Goal: Task Accomplishment & Management: Manage account settings

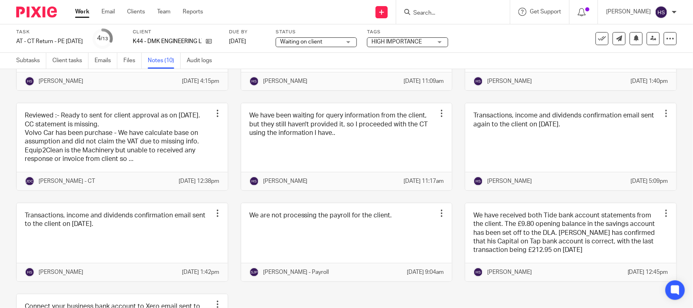
scroll to position [135, 0]
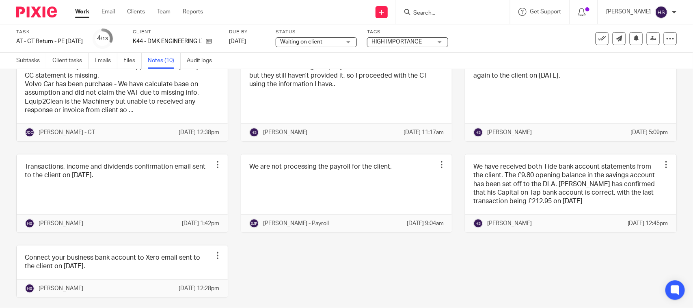
drag, startPoint x: 307, startPoint y: 41, endPoint x: 349, endPoint y: 73, distance: 53.0
click at [307, 41] on span "Waiting on client" at bounding box center [301, 42] width 42 height 6
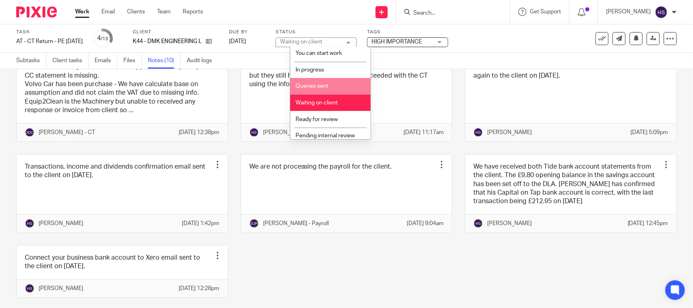
scroll to position [39, 0]
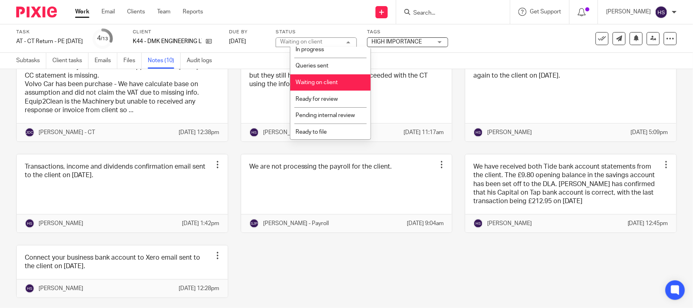
click at [333, 86] on li "Waiting on client" at bounding box center [330, 82] width 80 height 17
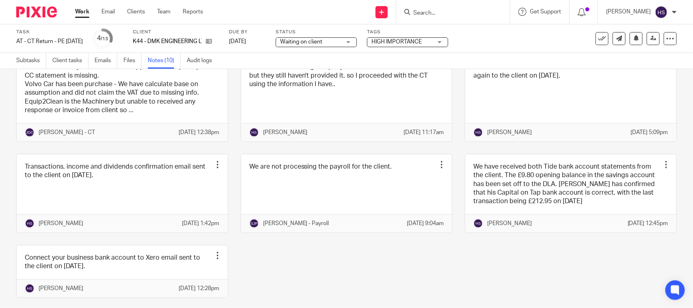
click at [341, 43] on span "Waiting on client" at bounding box center [310, 42] width 61 height 9
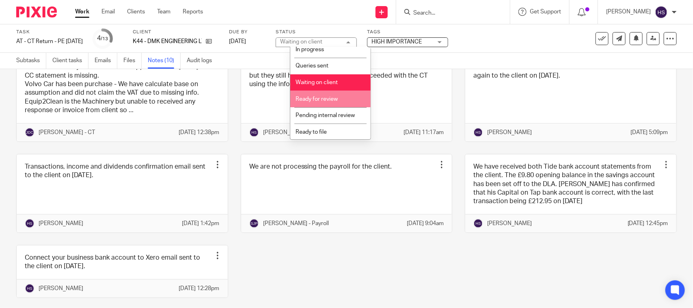
click at [336, 98] on span "Ready for review" at bounding box center [317, 99] width 42 height 6
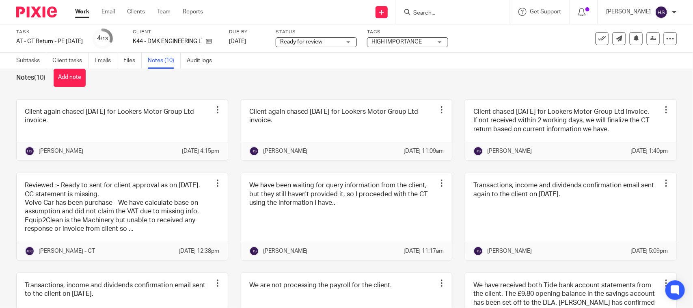
scroll to position [0, 0]
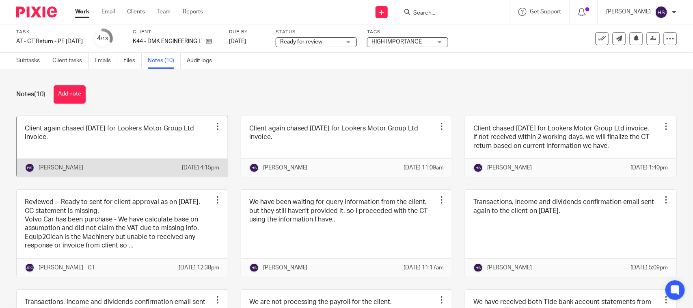
click at [169, 137] on link at bounding box center [122, 146] width 211 height 61
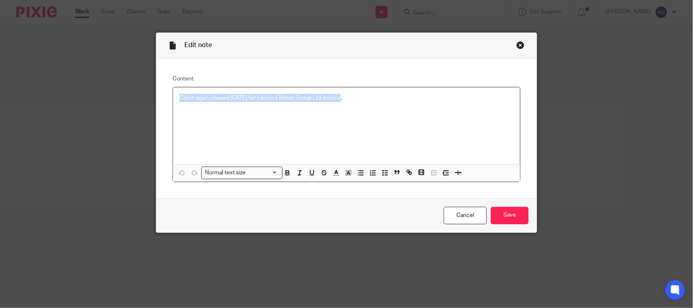
drag, startPoint x: 405, startPoint y: 98, endPoint x: 154, endPoint y: 94, distance: 250.7
click at [156, 94] on div "Content Client again chased today for Lookers Motor Group Ltd invoice. Normal t…" at bounding box center [346, 128] width 381 height 140
click at [520, 41] on div "Close this dialog window" at bounding box center [521, 45] width 8 height 8
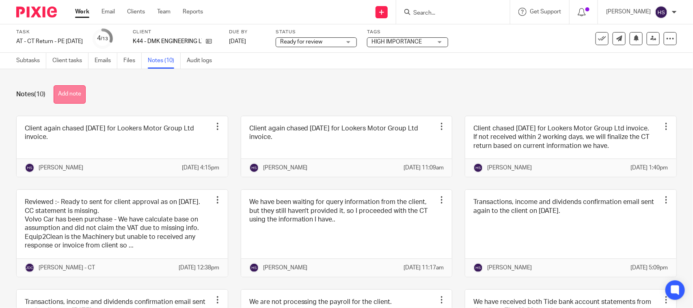
click at [66, 93] on button "Add note" at bounding box center [70, 94] width 32 height 18
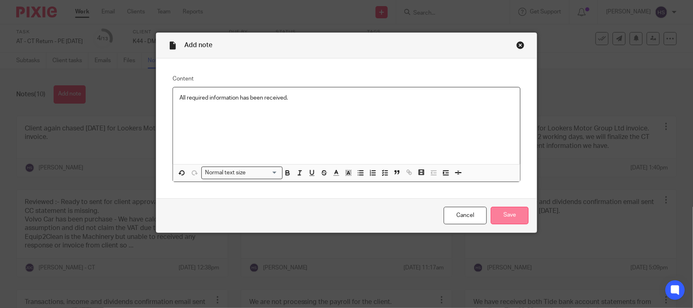
click at [509, 214] on input "Save" at bounding box center [510, 215] width 38 height 17
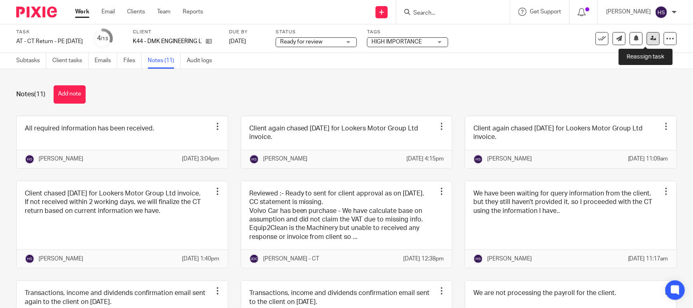
click at [651, 40] on icon at bounding box center [654, 38] width 6 height 6
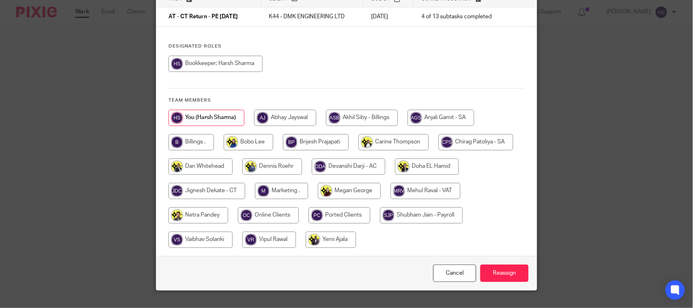
scroll to position [82, 0]
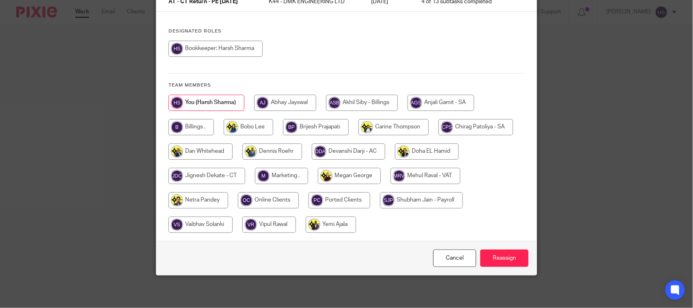
click at [225, 171] on input "radio" at bounding box center [207, 176] width 77 height 16
radio input "true"
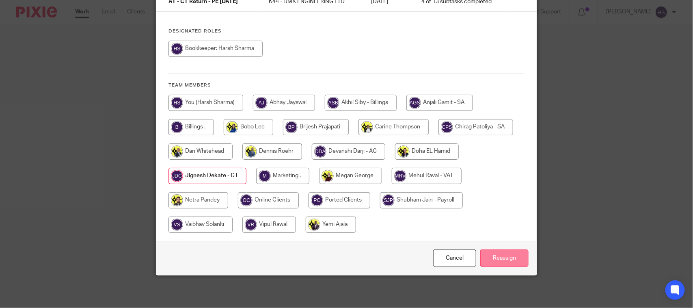
click at [489, 255] on input "Reassign" at bounding box center [505, 257] width 48 height 17
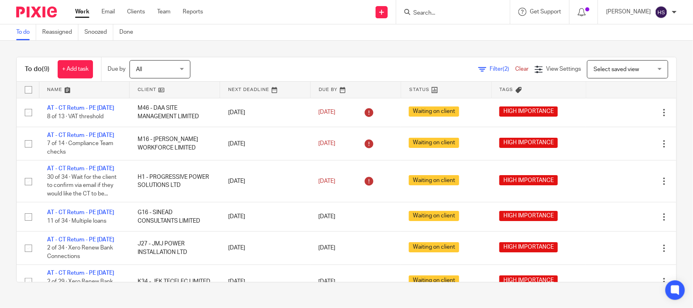
scroll to position [182, 0]
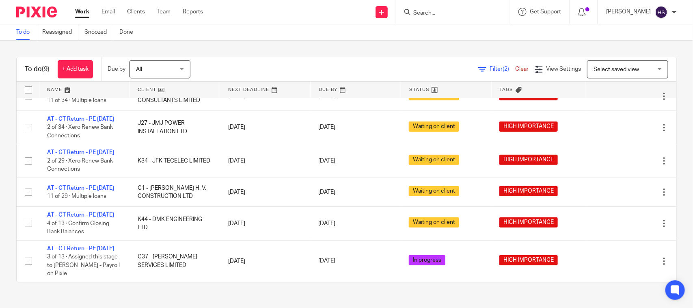
click at [246, 46] on div "To do (9) + Add task Due by All All Today Tomorrow This week Next week This mon…" at bounding box center [346, 170] width 693 height 258
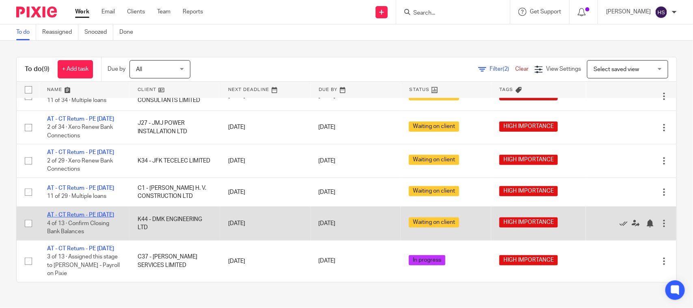
click at [97, 212] on link "AT - CT Return - PE [DATE]" at bounding box center [80, 215] width 67 height 6
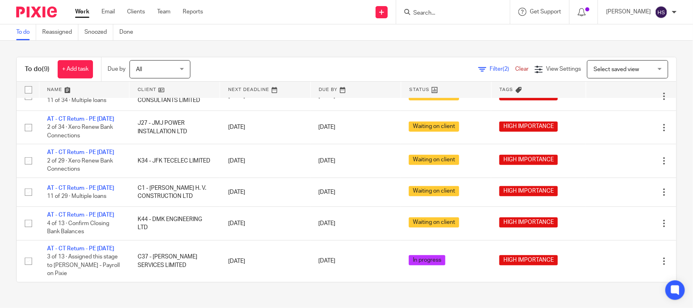
click at [357, 43] on div "To do (9) + Add task Due by All All Today Tomorrow This week Next week This mon…" at bounding box center [346, 170] width 693 height 258
click at [80, 8] on link "Work" at bounding box center [82, 12] width 14 height 8
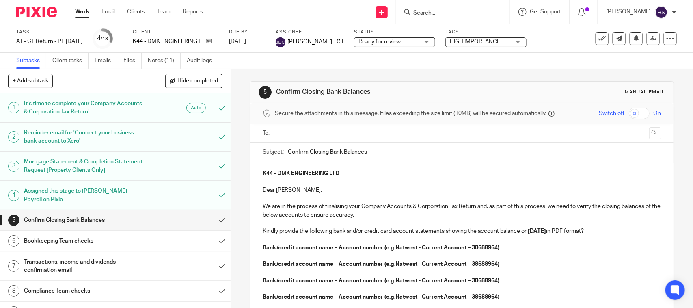
scroll to position [67, 0]
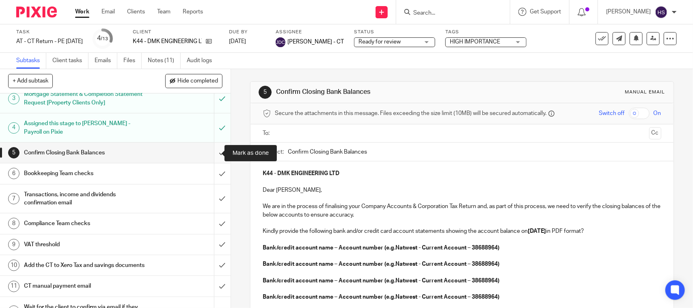
click at [214, 149] on input "submit" at bounding box center [115, 153] width 231 height 20
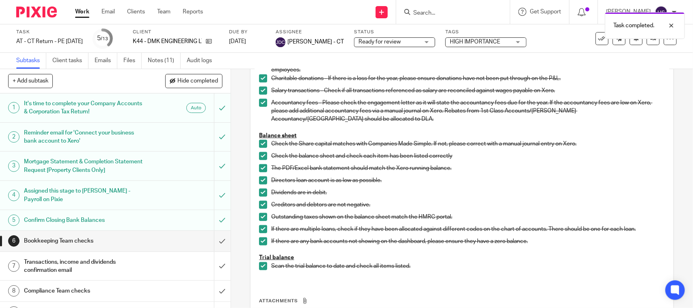
scroll to position [305, 0]
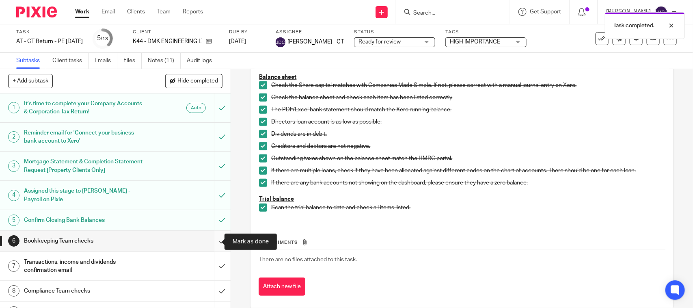
click at [214, 238] on input "submit" at bounding box center [115, 241] width 231 height 20
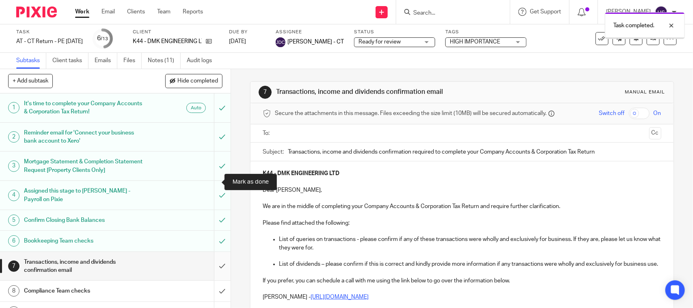
scroll to position [84, 0]
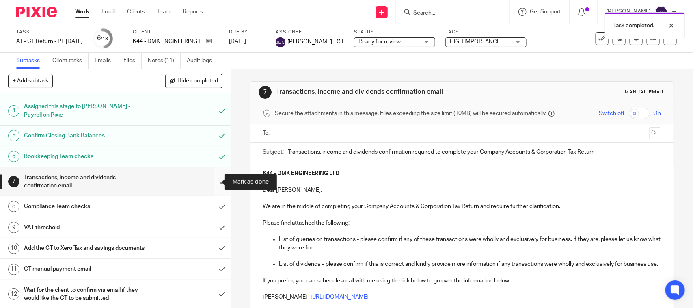
click at [215, 181] on input "submit" at bounding box center [115, 181] width 231 height 29
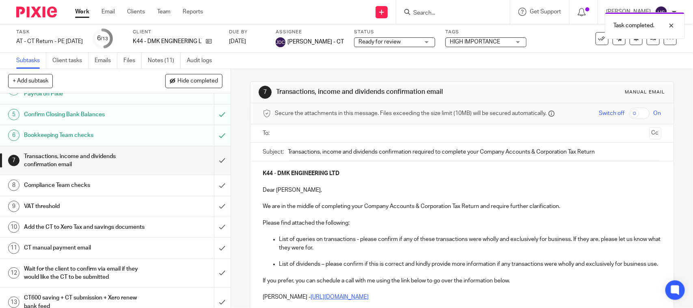
scroll to position [124, 0]
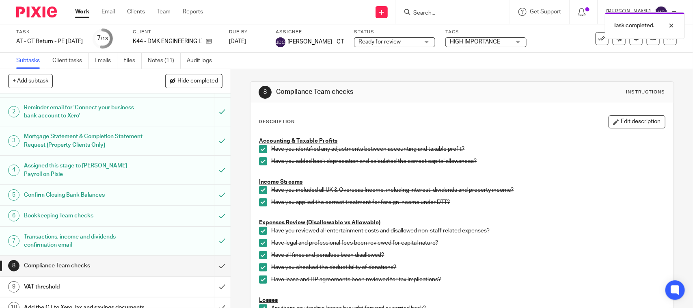
scroll to position [22, 0]
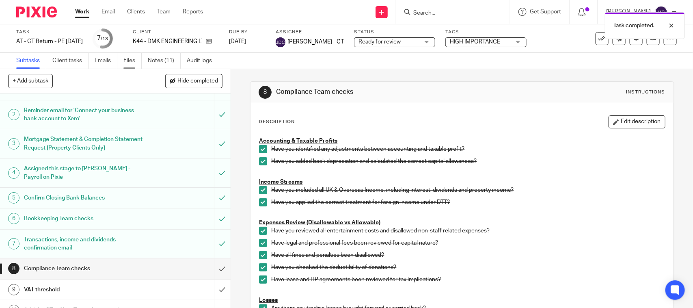
click at [129, 65] on link "Files" at bounding box center [132, 61] width 18 height 16
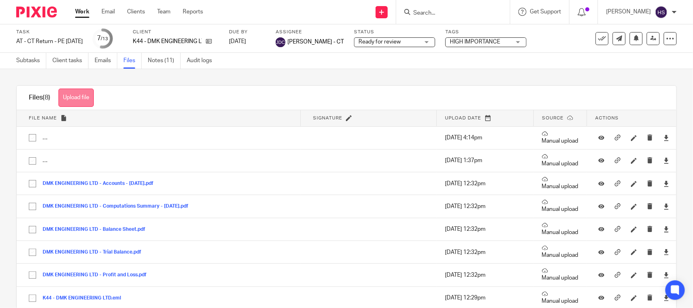
click at [80, 102] on button "Upload file" at bounding box center [75, 98] width 35 height 18
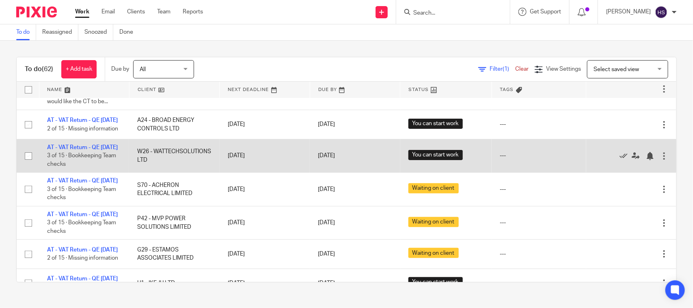
scroll to position [102, 0]
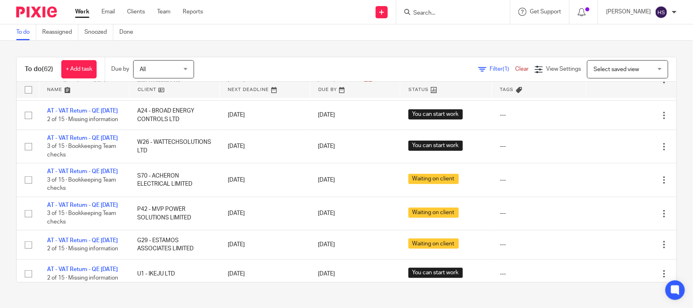
click at [83, 14] on link "Work" at bounding box center [82, 12] width 14 height 8
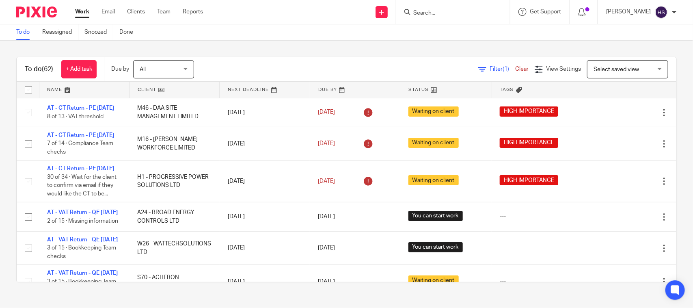
scroll to position [17, 0]
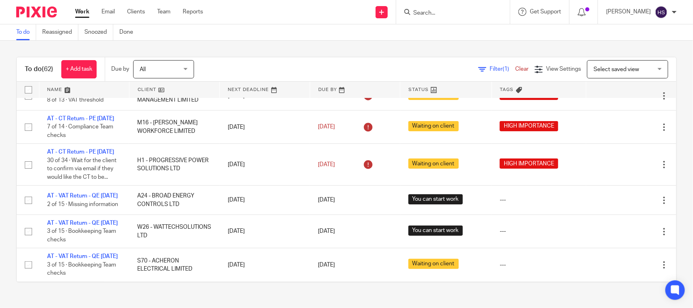
click at [265, 45] on div "To do (62) + Add task Due by All All Today Tomorrow This week Next week This mo…" at bounding box center [346, 170] width 693 height 258
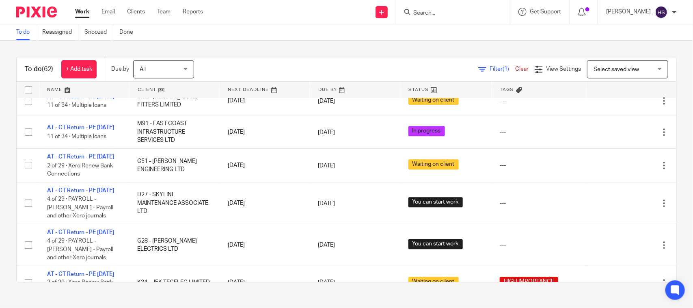
click at [82, 13] on link "Work" at bounding box center [82, 12] width 14 height 8
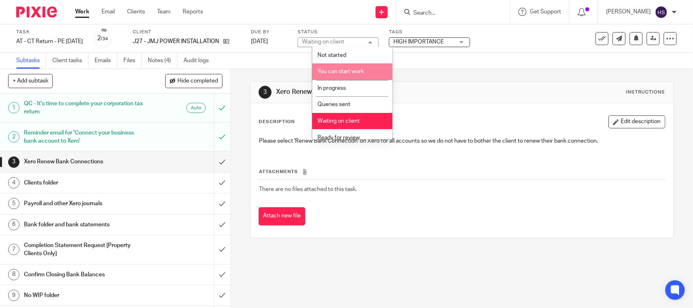
click at [342, 65] on li "You can start work" at bounding box center [352, 71] width 80 height 17
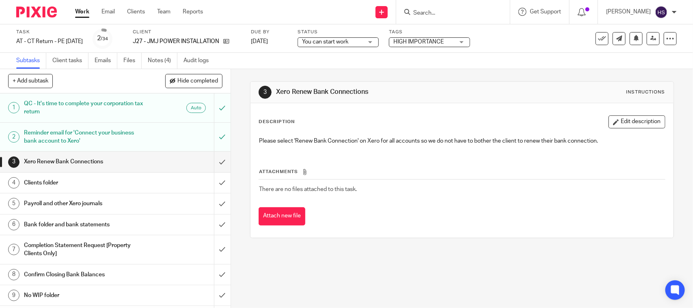
click at [334, 39] on span "You can start work" at bounding box center [325, 42] width 46 height 6
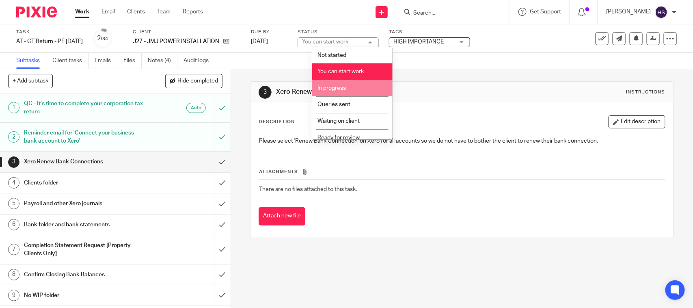
click at [345, 91] on li "In progress" at bounding box center [352, 88] width 80 height 17
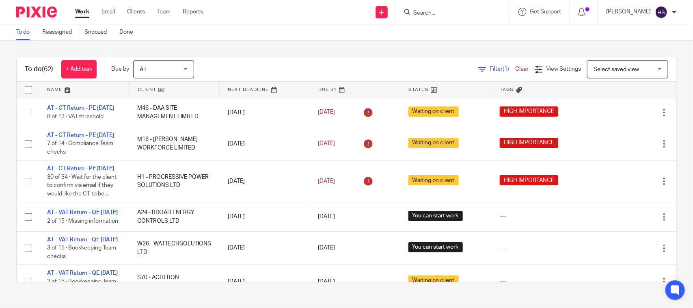
click at [84, 13] on link "Work" at bounding box center [82, 12] width 14 height 8
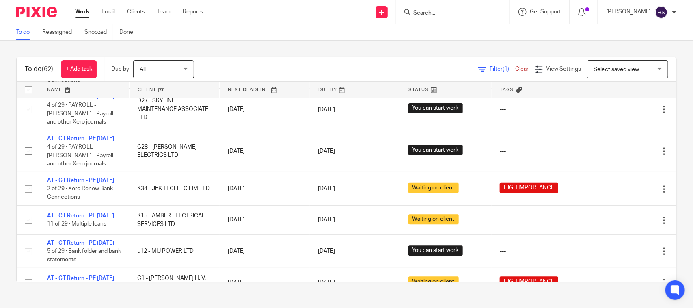
scroll to position [897, 0]
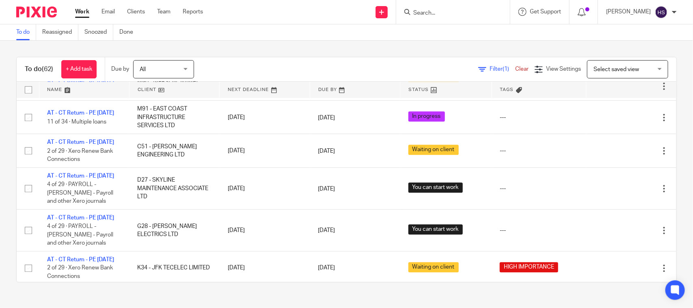
click at [350, 34] on div "To do Reassigned Snoozed Done" at bounding box center [346, 32] width 693 height 16
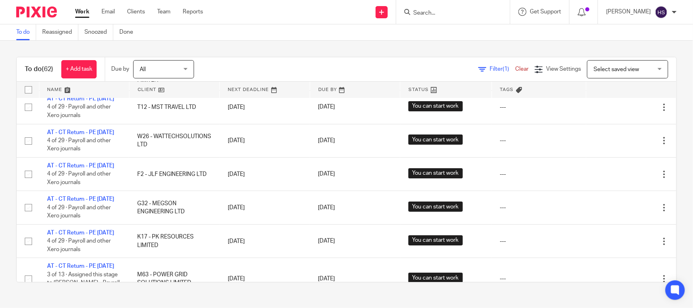
scroll to position [1363, 0]
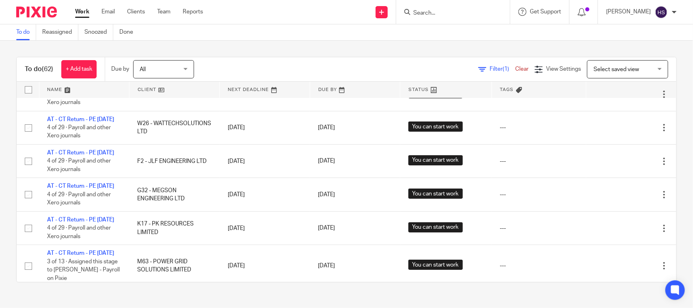
click at [281, 34] on div "To do Reassigned Snoozed Done" at bounding box center [346, 32] width 693 height 16
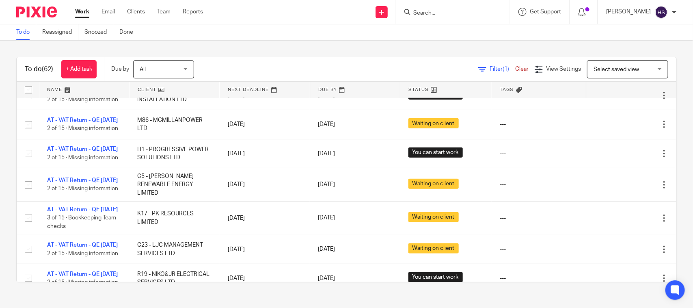
scroll to position [0, 0]
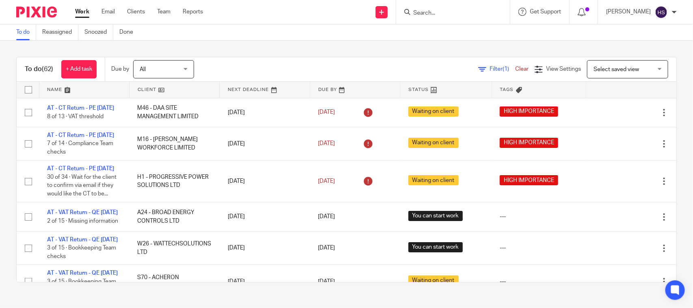
drag, startPoint x: 264, startPoint y: 210, endPoint x: 247, endPoint y: 80, distance: 130.7
click at [80, 11] on link "Work" at bounding box center [82, 12] width 14 height 8
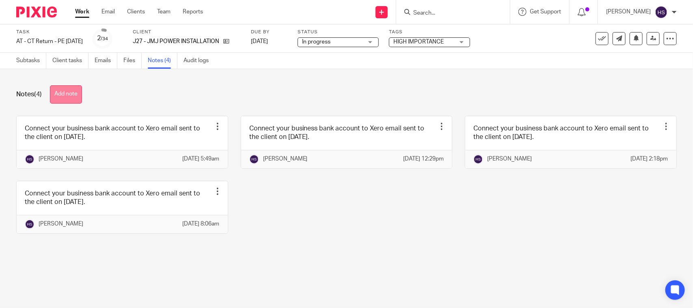
click at [74, 89] on button "Add note" at bounding box center [66, 94] width 32 height 18
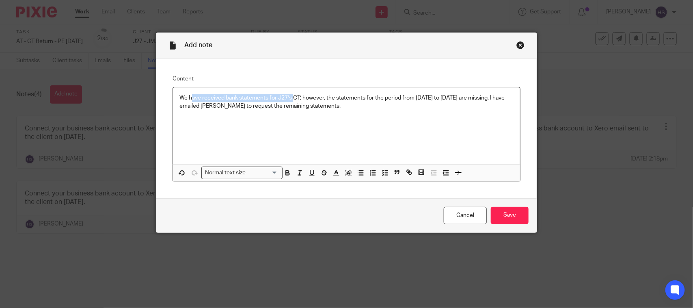
drag, startPoint x: 194, startPoint y: 96, endPoint x: 290, endPoint y: 96, distance: 96.3
click at [290, 96] on p "We have received bank statements for J27’s CT; however, the statements for the …" at bounding box center [347, 102] width 334 height 17
click at [300, 97] on p "We have received bank statements for J27’s CT; however, the statements for the …" at bounding box center [347, 102] width 334 height 17
click at [413, 98] on p "We have received bank statements for J27’s CT; however, the statements for the …" at bounding box center [347, 102] width 334 height 17
click at [523, 221] on input "Save" at bounding box center [510, 215] width 38 height 17
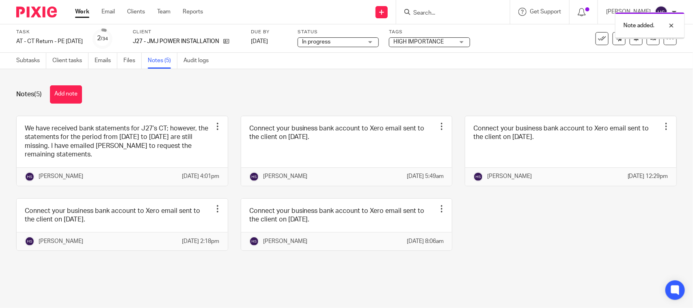
click at [377, 38] on div "Note added." at bounding box center [516, 23] width 339 height 31
click at [357, 44] on span "In progress" at bounding box center [332, 42] width 61 height 9
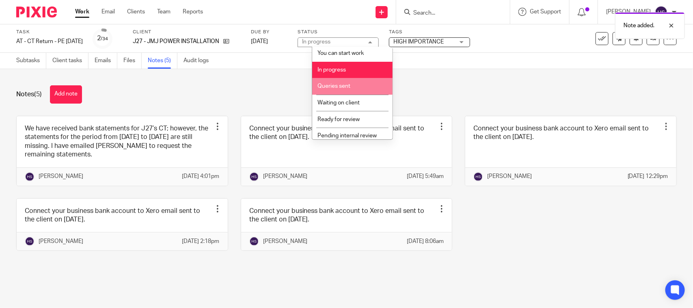
scroll to position [39, 0]
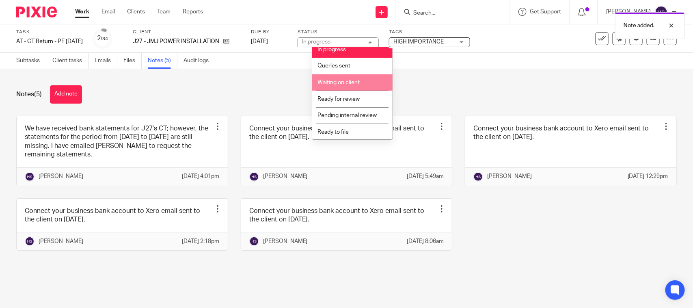
click at [350, 82] on span "Waiting on client" at bounding box center [339, 83] width 42 height 6
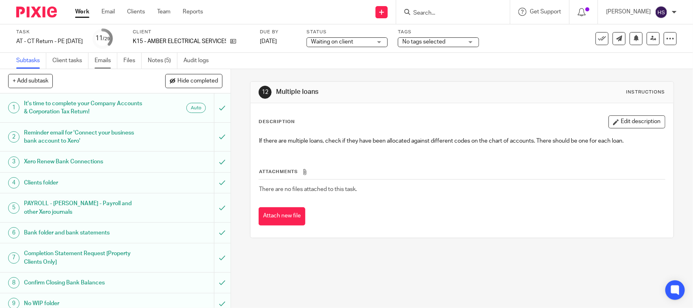
click at [114, 62] on link "Emails" at bounding box center [106, 61] width 23 height 16
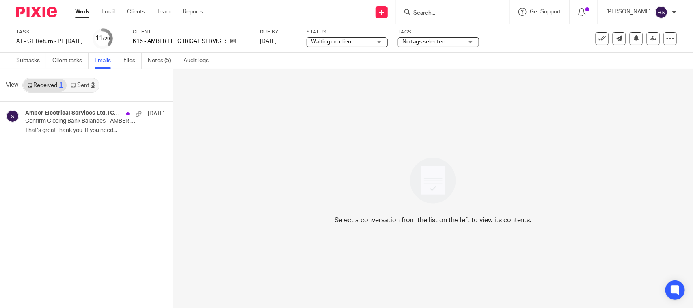
click at [117, 62] on link "Emails" at bounding box center [106, 61] width 23 height 16
click at [136, 62] on link "Files" at bounding box center [132, 61] width 18 height 16
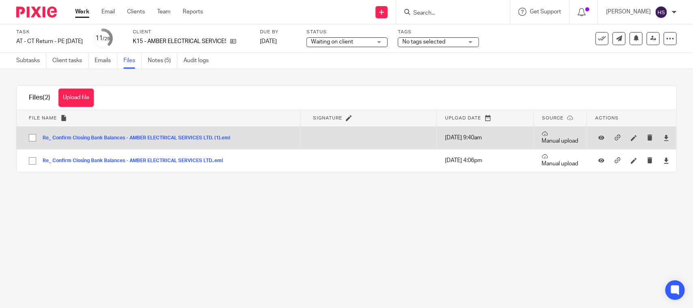
click at [165, 135] on button "Re_ Confirm Closing Bank Balances - AMBER ELECTRICAL SERVICES LTD. (1).eml" at bounding box center [140, 138] width 194 height 6
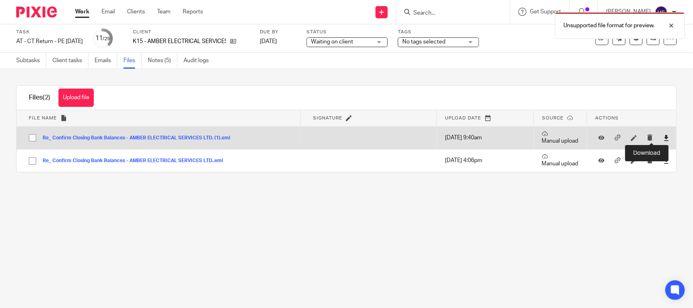
click at [664, 135] on icon at bounding box center [667, 138] width 6 height 6
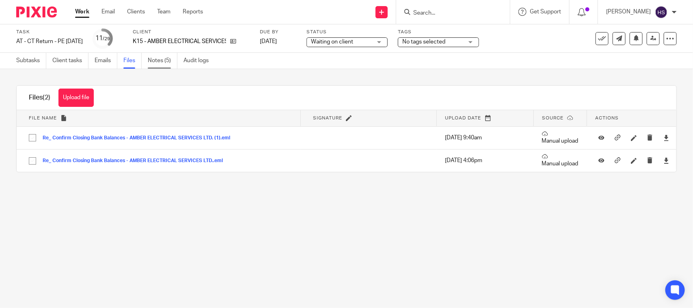
click at [167, 61] on link "Notes (5)" at bounding box center [163, 61] width 30 height 16
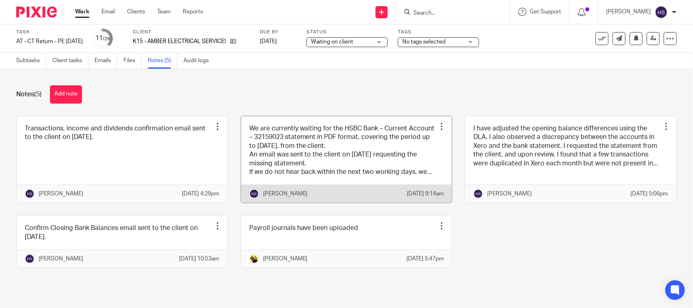
click at [376, 160] on link at bounding box center [346, 159] width 211 height 87
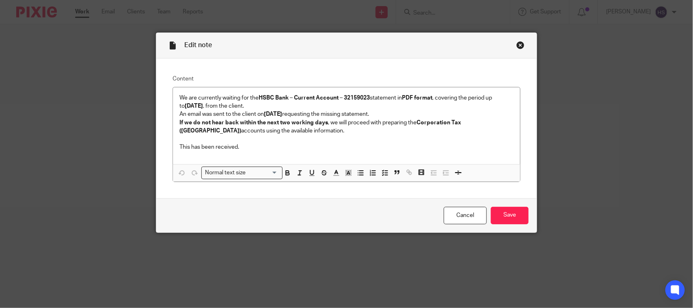
click at [519, 47] on div "Close this dialog window" at bounding box center [521, 45] width 8 height 8
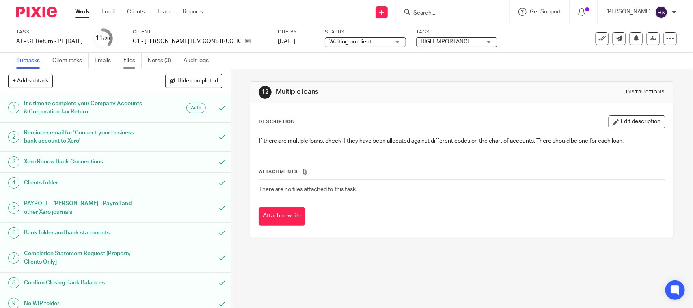
click at [136, 60] on link "Files" at bounding box center [132, 61] width 18 height 16
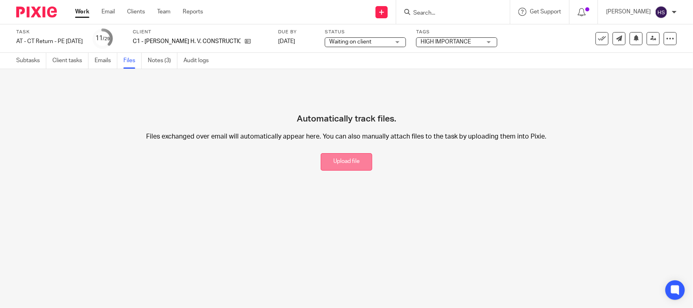
click at [340, 161] on button "Upload file" at bounding box center [347, 161] width 52 height 17
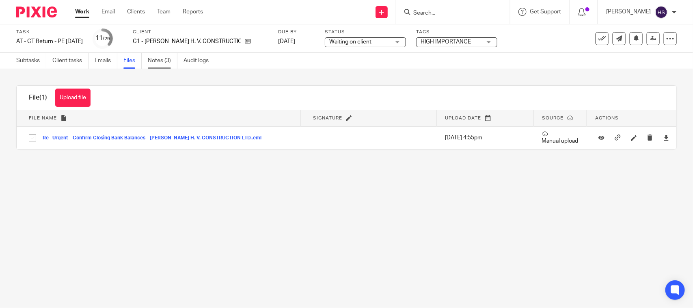
click at [161, 59] on link "Notes (3)" at bounding box center [163, 61] width 30 height 16
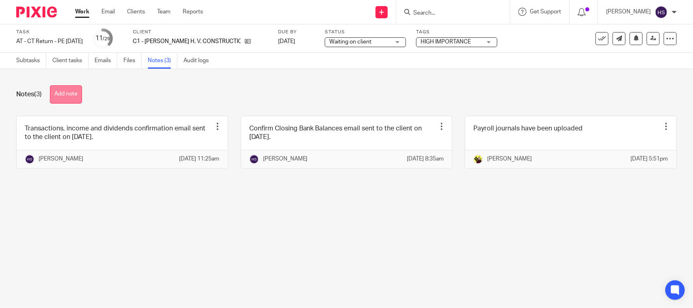
click at [78, 86] on button "Add note" at bounding box center [66, 94] width 32 height 18
click at [69, 94] on button "Add note" at bounding box center [66, 94] width 32 height 18
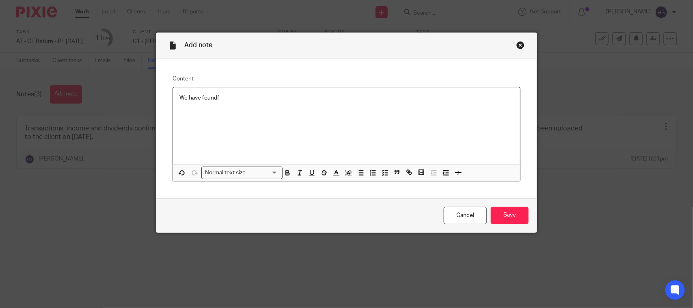
drag, startPoint x: 240, startPoint y: 97, endPoint x: 84, endPoint y: 98, distance: 156.4
click at [89, 99] on div "Add note Content We have foundf Normal text size Loading... Remove Edit Insert …" at bounding box center [346, 154] width 693 height 308
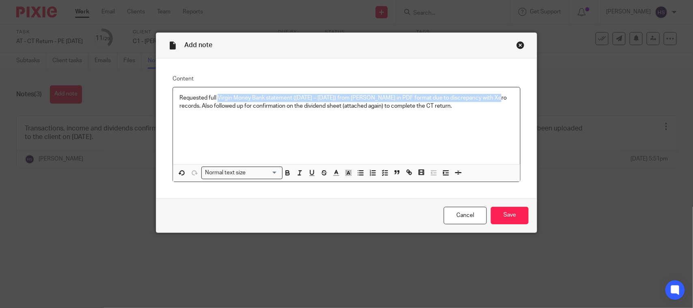
drag, startPoint x: 215, startPoint y: 95, endPoint x: 364, endPoint y: 114, distance: 150.2
click at [491, 102] on p "Requested full Virgin Money Bank statement (01st March 2024 – 28th February 202…" at bounding box center [347, 102] width 334 height 17
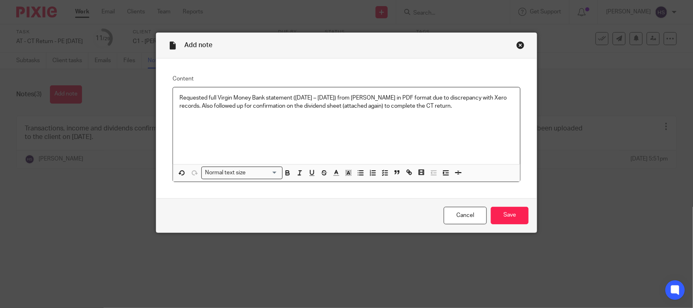
click at [240, 112] on div "Requested full Virgin Money Bank statement (01st March 2024 – 28th February 202…" at bounding box center [346, 125] width 347 height 77
drag, startPoint x: 365, startPoint y: 108, endPoint x: 405, endPoint y: 112, distance: 40.7
click at [405, 112] on div "Requested full Virgin Money Bank statement (01st March 2024 – 28th February 202…" at bounding box center [346, 125] width 347 height 77
click at [504, 216] on input "Save" at bounding box center [510, 215] width 38 height 17
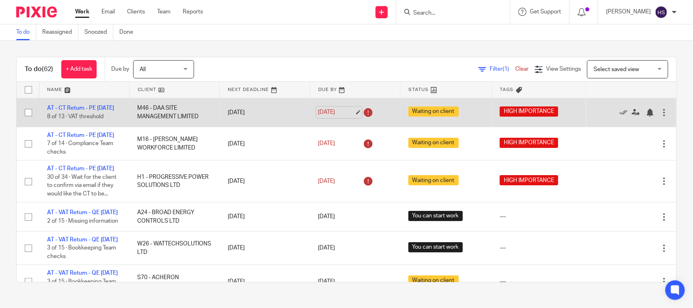
drag, startPoint x: 344, startPoint y: 213, endPoint x: 336, endPoint y: 110, distance: 103.9
